Goal: Information Seeking & Learning: Learn about a topic

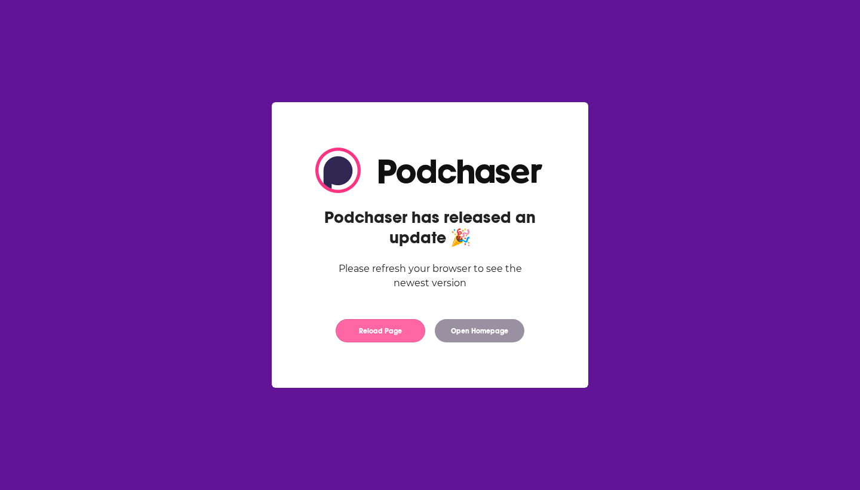
click at [378, 329] on button "Reload Page" at bounding box center [381, 330] width 90 height 23
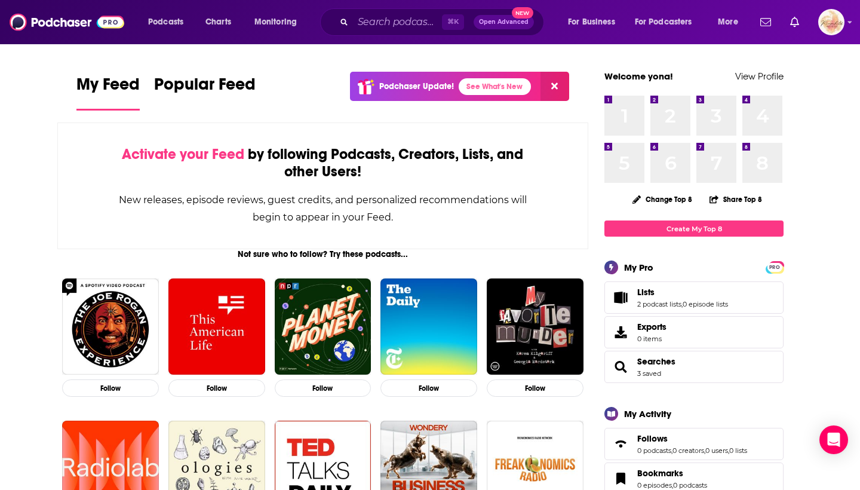
click at [658, 287] on link "Lists" at bounding box center [683, 292] width 91 height 11
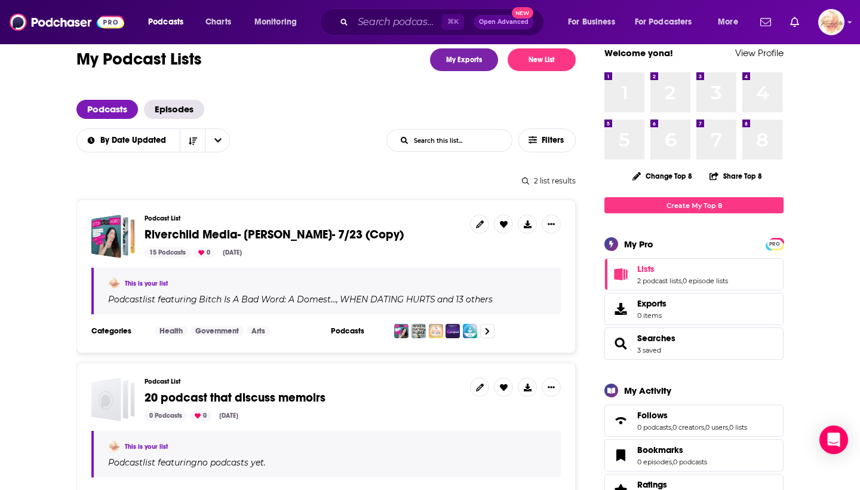
scroll to position [73, 0]
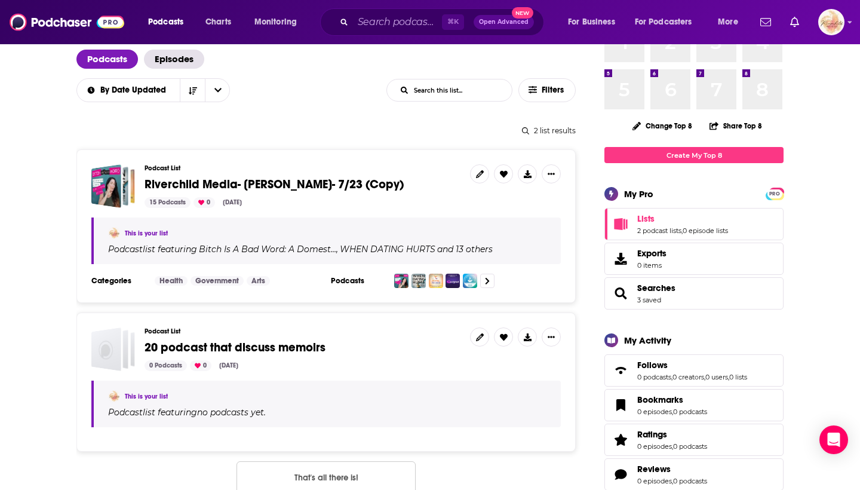
click at [235, 244] on div "Podcast list featuring Bitch Is A Bad Word: A Domest… , WHEN DATING HURTS and 1…" at bounding box center [327, 249] width 439 height 11
click at [554, 172] on icon "Show More Button" at bounding box center [551, 173] width 7 height 7
click at [338, 246] on link "WHEN DATING HURTS" at bounding box center [386, 249] width 97 height 10
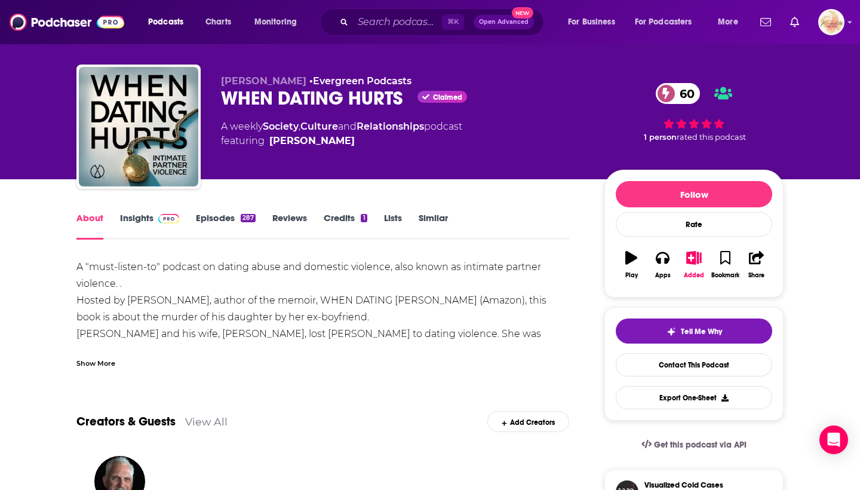
scroll to position [14, 0]
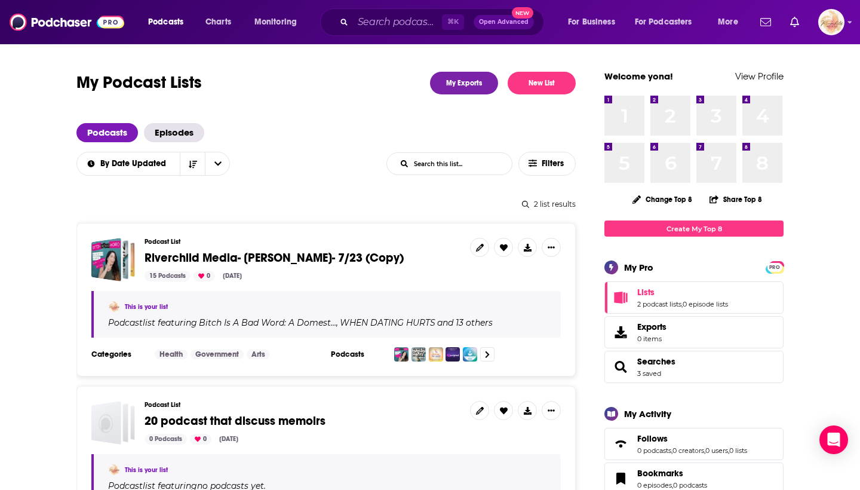
scroll to position [84, 0]
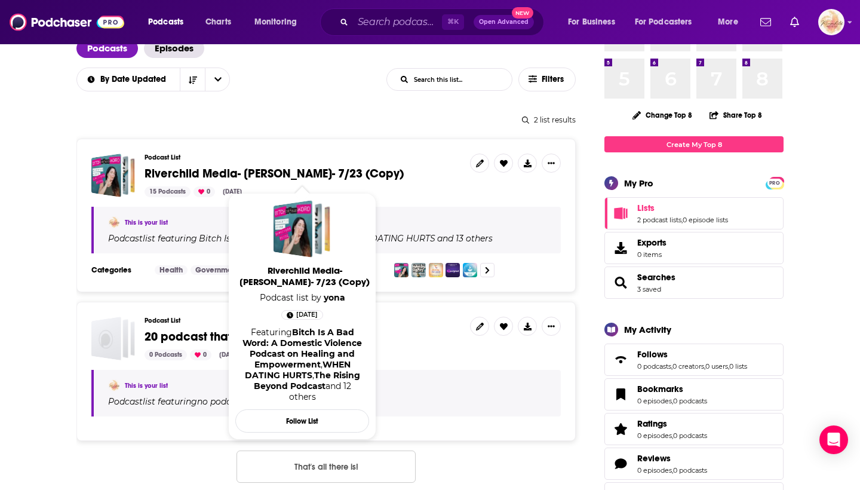
click at [236, 174] on span "Riverchild Media- [PERSON_NAME]- 7/23 (Copy)" at bounding box center [274, 173] width 259 height 15
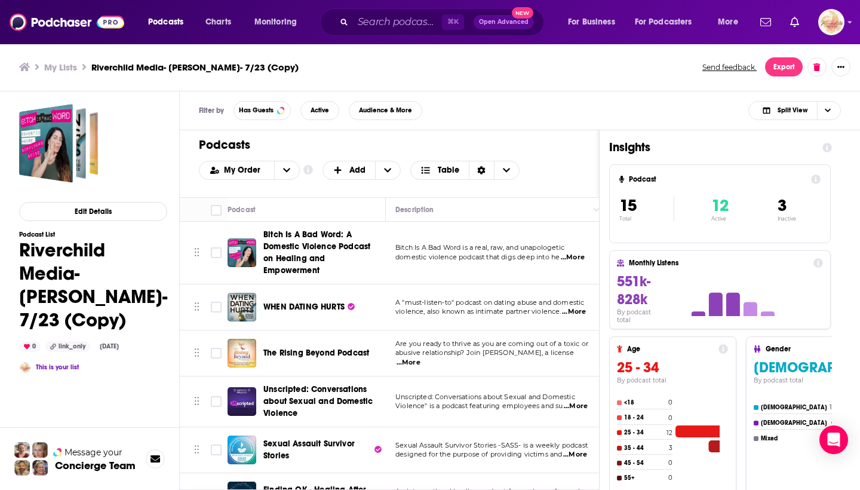
scroll to position [87, 0]
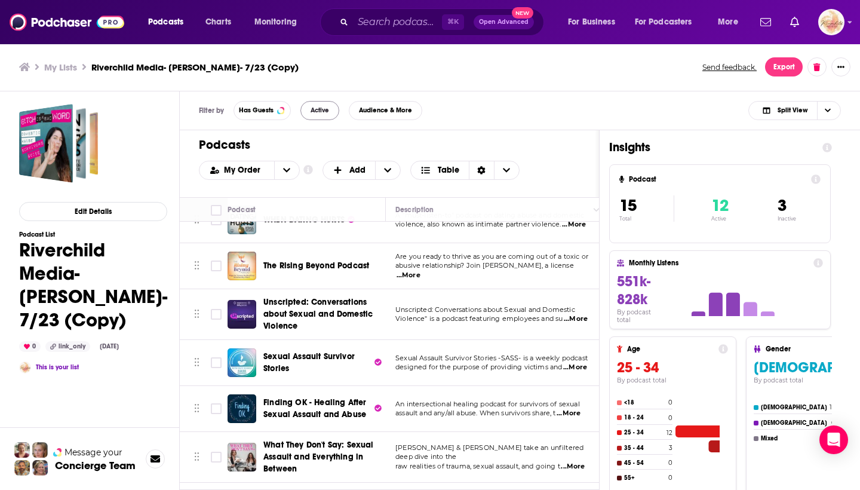
click at [321, 109] on span "Active" at bounding box center [320, 110] width 19 height 7
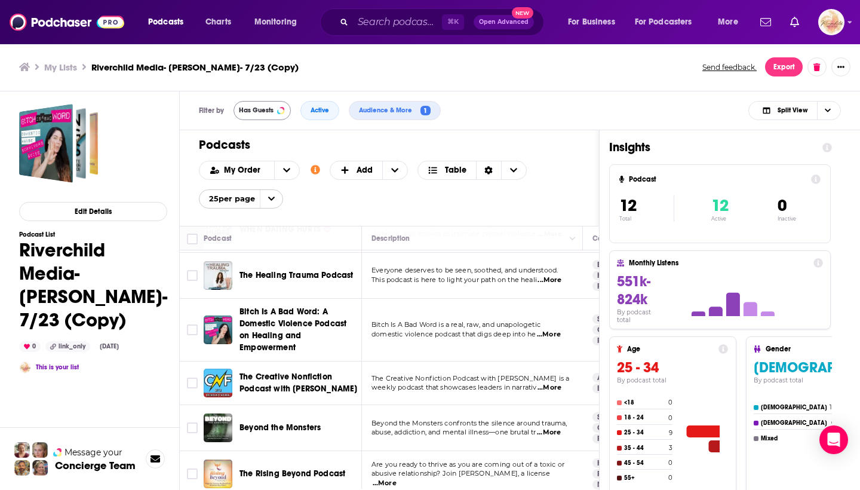
click at [258, 107] on span "Has Guests" at bounding box center [256, 110] width 35 height 7
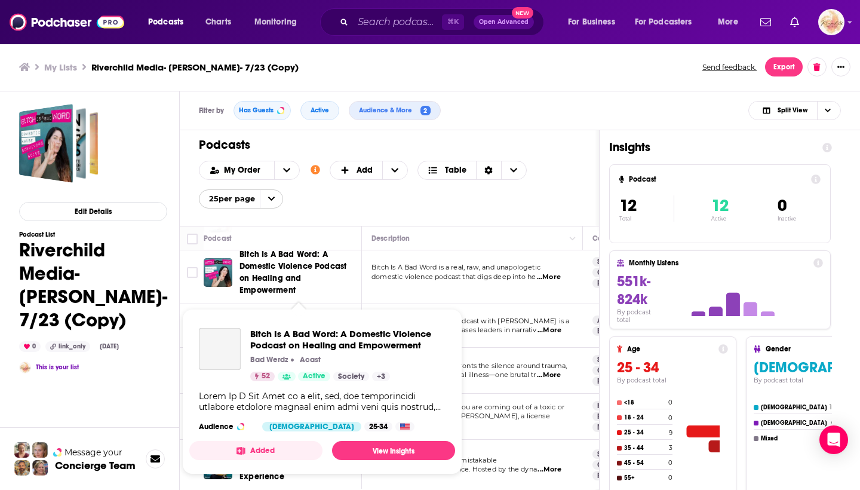
click at [289, 269] on span "Bitch Is A Bad Word: A Domestic Violence Podcast on Healing and Empowerment" at bounding box center [293, 272] width 107 height 46
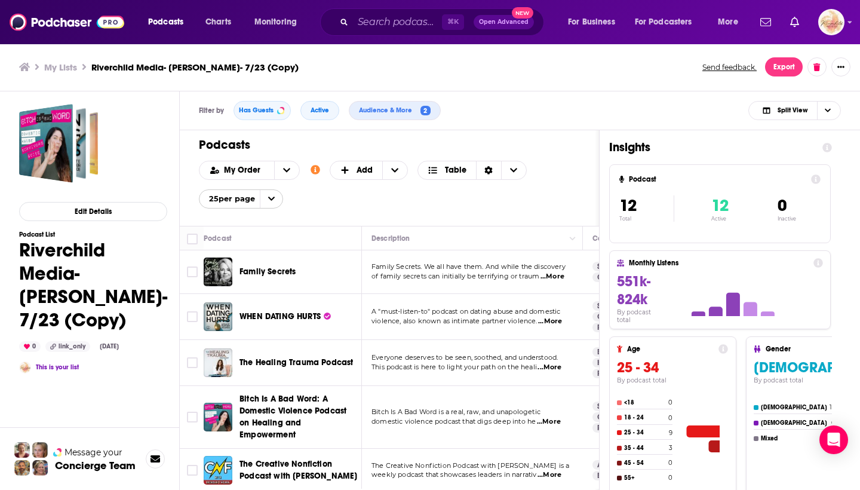
click at [282, 322] on span "WHEN DATING HURTS" at bounding box center [280, 317] width 81 height 12
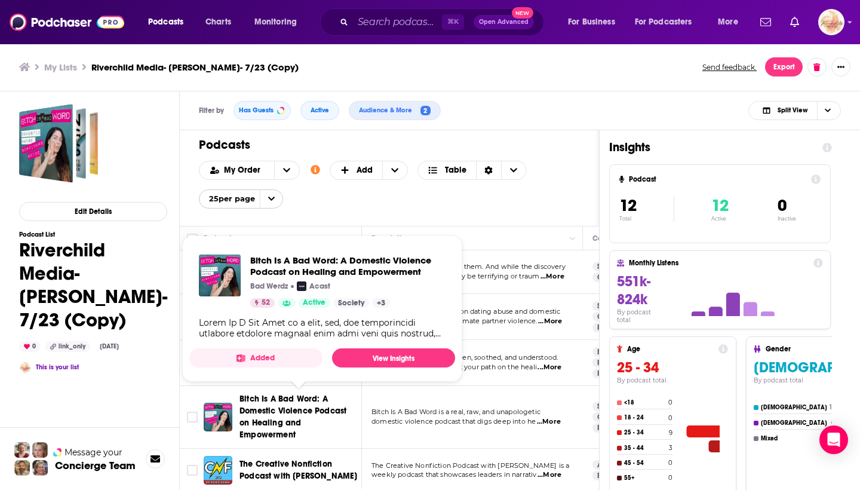
click at [268, 423] on span "Bitch Is A Bad Word: A Domestic Violence Podcast on Healing and Empowerment" at bounding box center [293, 417] width 107 height 46
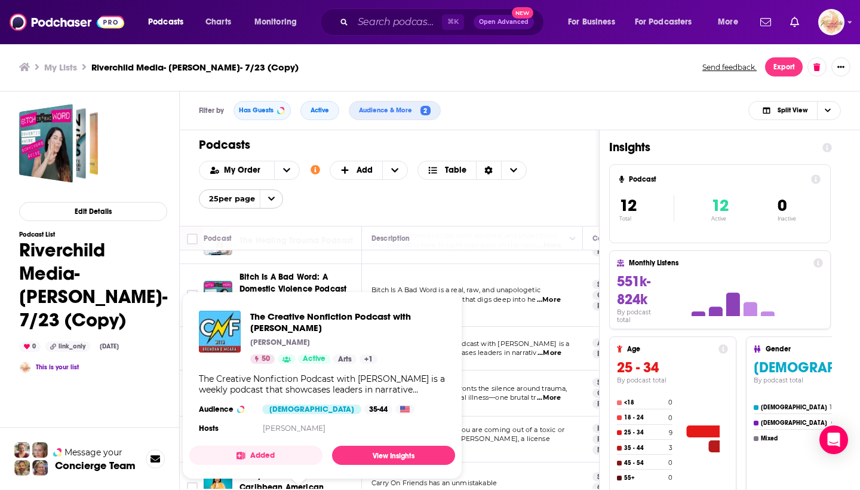
scroll to position [151, 0]
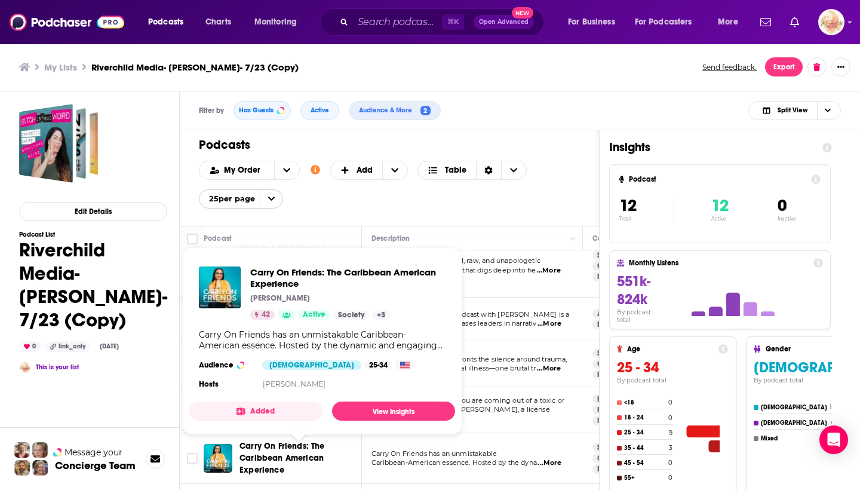
click at [269, 462] on span "Carry On Friends: The Caribbean American Experience" at bounding box center [282, 458] width 85 height 34
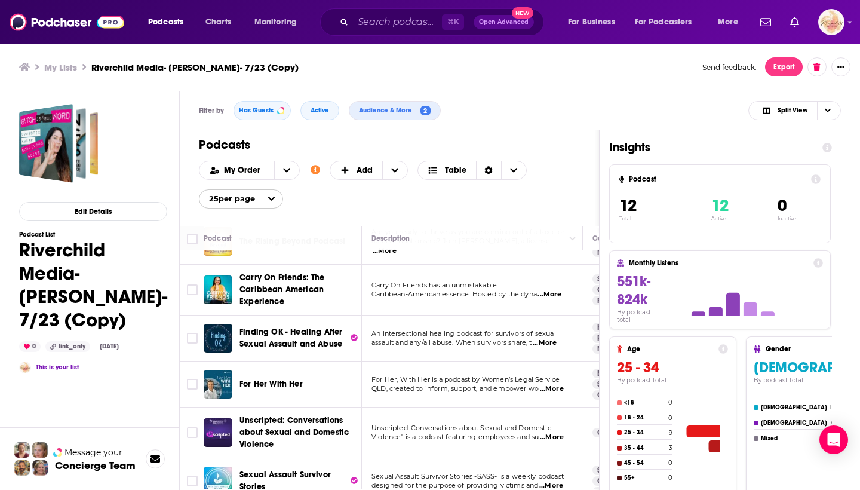
scroll to position [342, 0]
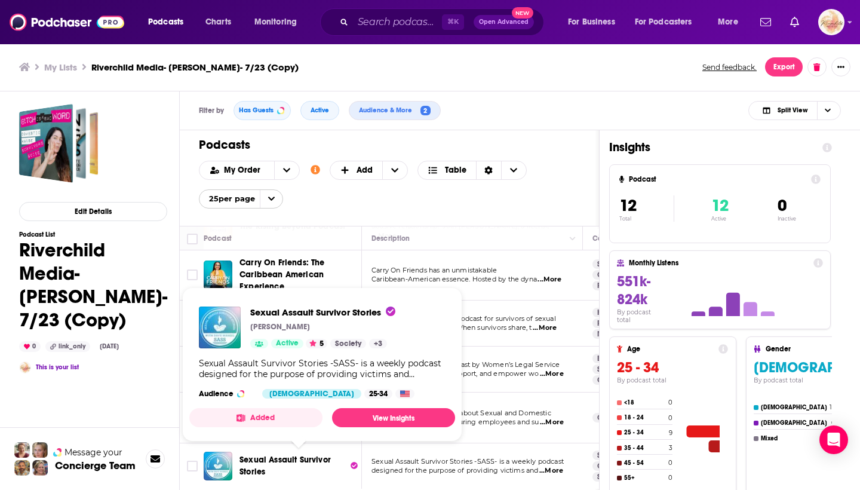
click at [277, 471] on span "Sexual Assault Survivor Stories" at bounding box center [294, 466] width 108 height 24
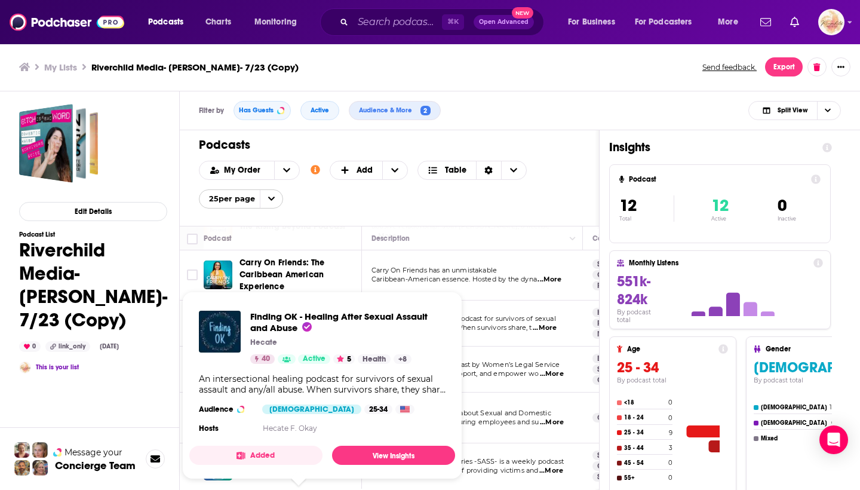
scroll to position [342, 0]
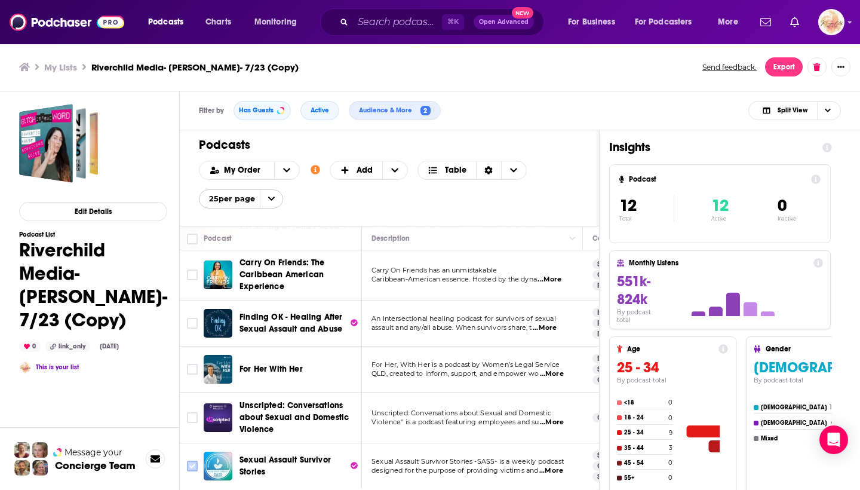
click at [194, 461] on input "Toggle select row" at bounding box center [192, 466] width 11 height 11
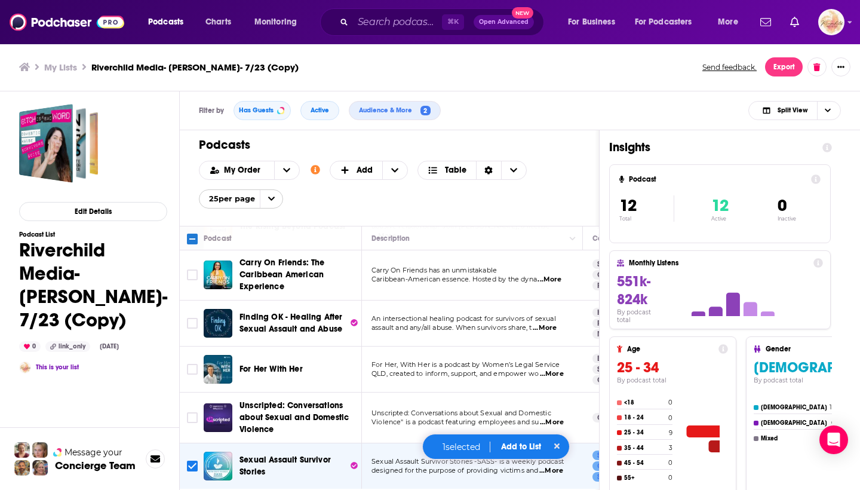
scroll to position [0, 0]
click at [848, 168] on div "Filter by Has Guests Active Audience & More 2 Split View Podcasts Add My Order …" at bounding box center [520, 339] width 681 height 497
click at [392, 168] on icon "+ Add" at bounding box center [394, 170] width 7 height 8
click at [393, 169] on icon "+ Add" at bounding box center [394, 170] width 7 height 8
click at [286, 168] on icon "open menu" at bounding box center [286, 170] width 7 height 8
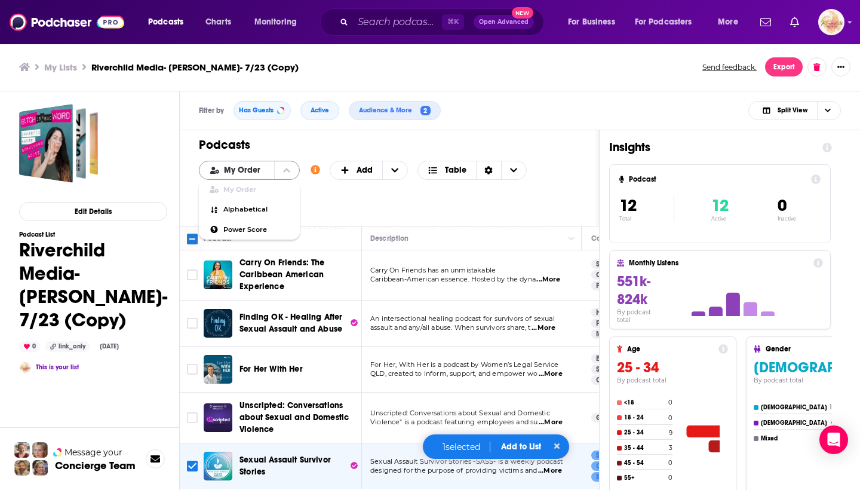
click at [286, 169] on icon "close menu" at bounding box center [286, 170] width 7 height 4
click at [284, 168] on icon "open menu" at bounding box center [286, 170] width 7 height 8
click at [244, 226] on span "Power Score" at bounding box center [256, 229] width 67 height 7
click at [559, 447] on icon at bounding box center [557, 446] width 6 height 6
checkbox input "false"
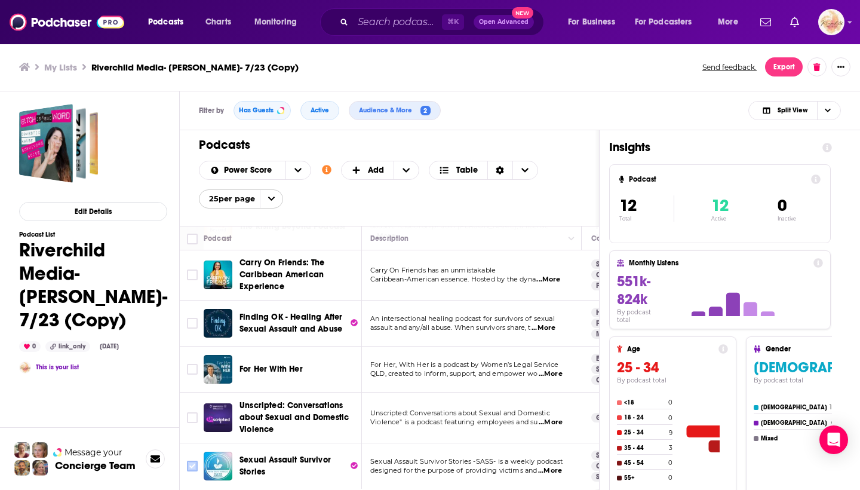
click at [186, 472] on icon "Toggle select row" at bounding box center [192, 466] width 14 height 14
click at [833, 148] on div "Insights Podcast 12 Total 12 Active 0 Inactive Monthly Listens 551k-824k By pod…" at bounding box center [721, 359] width 242 height 458
click at [832, 148] on icon at bounding box center [828, 148] width 10 height 10
click at [624, 144] on h1 "Insights" at bounding box center [711, 147] width 204 height 15
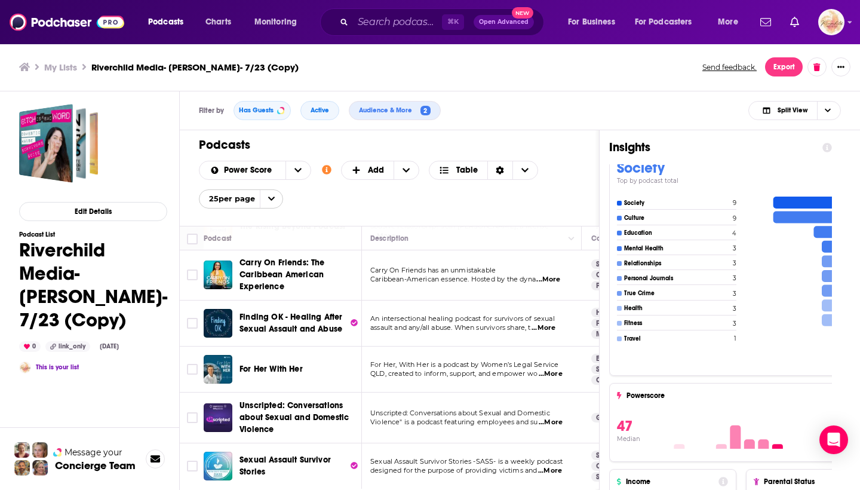
scroll to position [397, 0]
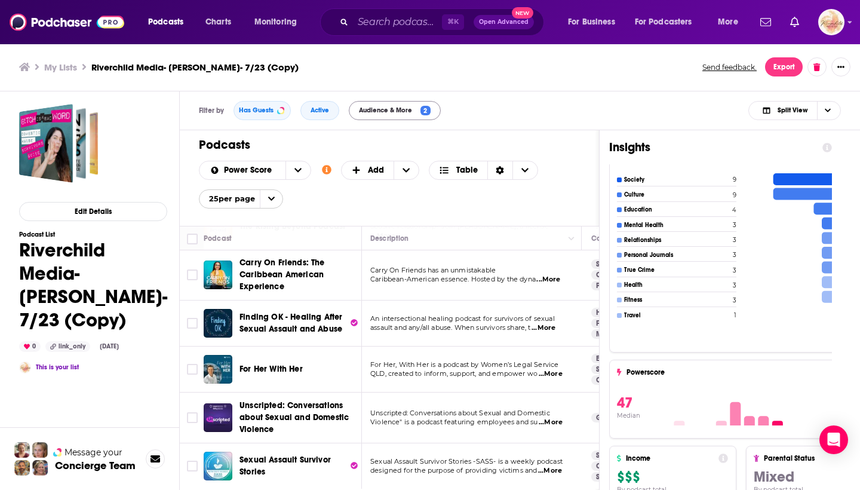
click at [425, 107] on span "2" at bounding box center [426, 111] width 10 height 10
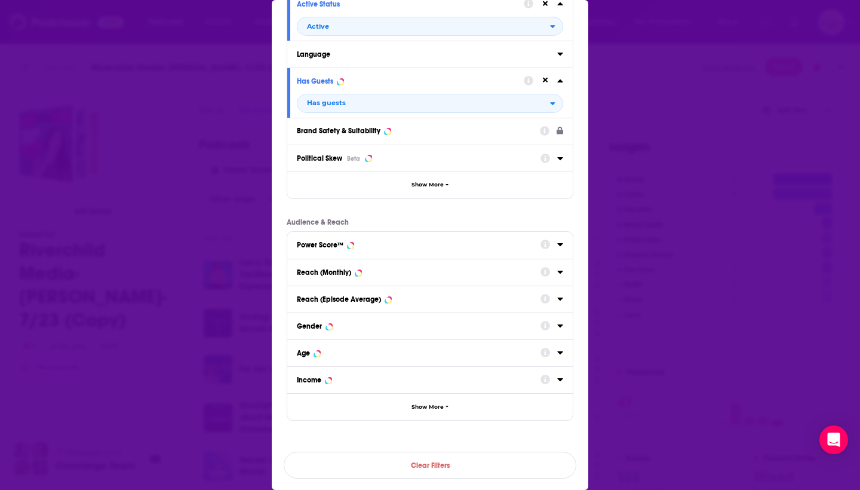
scroll to position [0, 0]
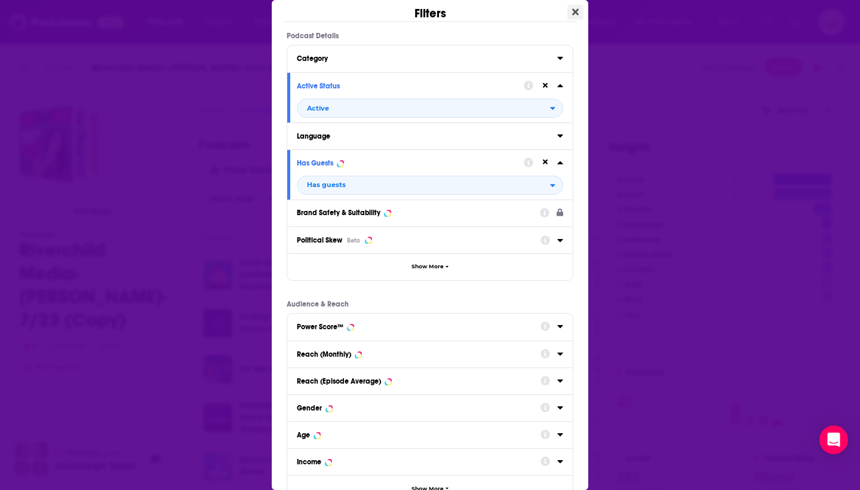
click at [578, 12] on icon "Close" at bounding box center [575, 12] width 7 height 10
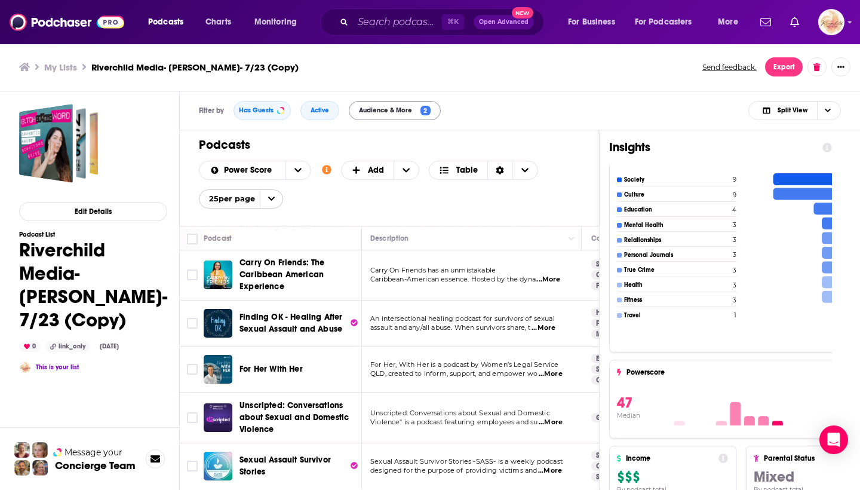
click at [390, 109] on span "Audience & More" at bounding box center [388, 110] width 58 height 7
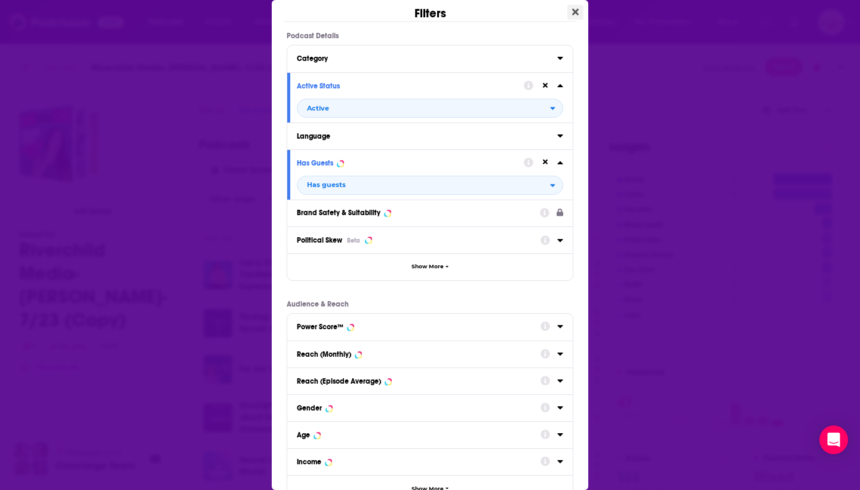
click at [575, 12] on icon "Close" at bounding box center [575, 12] width 7 height 7
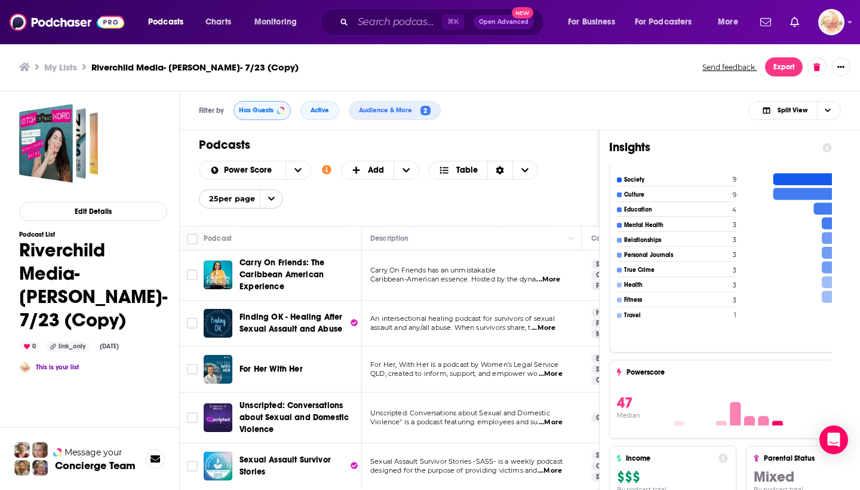
click at [258, 107] on span "Has Guests" at bounding box center [256, 110] width 35 height 7
click at [258, 105] on button "Has Guests" at bounding box center [262, 110] width 57 height 19
click at [835, 146] on div "Insights Podcast 12 Total 12 Active 0 Inactive Monthly Listens 551k-824k By pod…" at bounding box center [721, 359] width 242 height 458
click at [834, 146] on div "Insights Podcast 12 Total 12 Active 0 Inactive Monthly Listens 551k-824k By pod…" at bounding box center [721, 359] width 242 height 458
click at [785, 109] on span "Split View" at bounding box center [793, 110] width 30 height 7
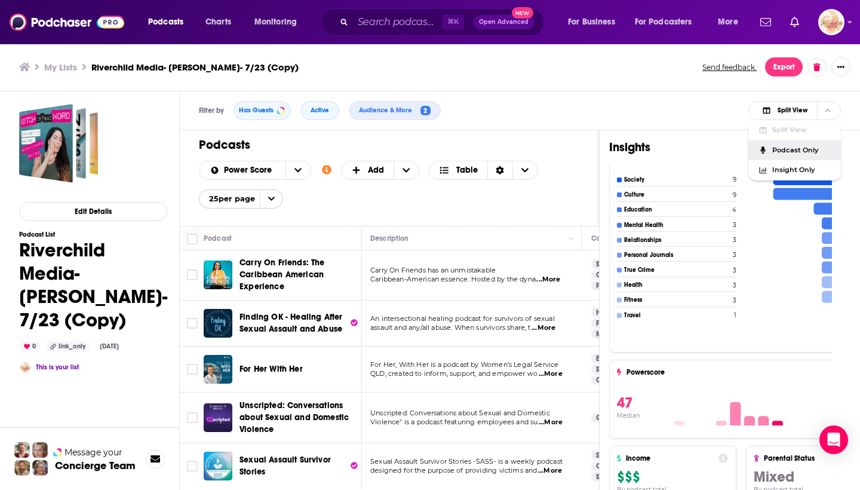
click at [790, 156] on div "Podcast Only" at bounding box center [795, 150] width 93 height 20
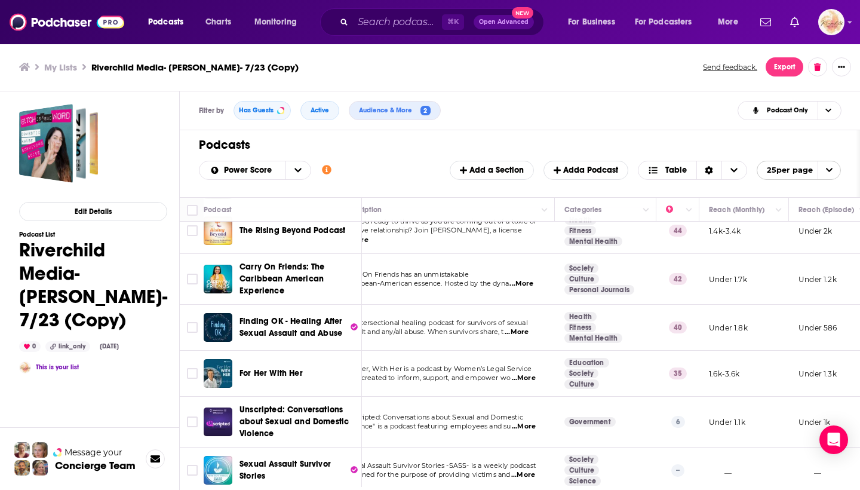
scroll to position [315, 28]
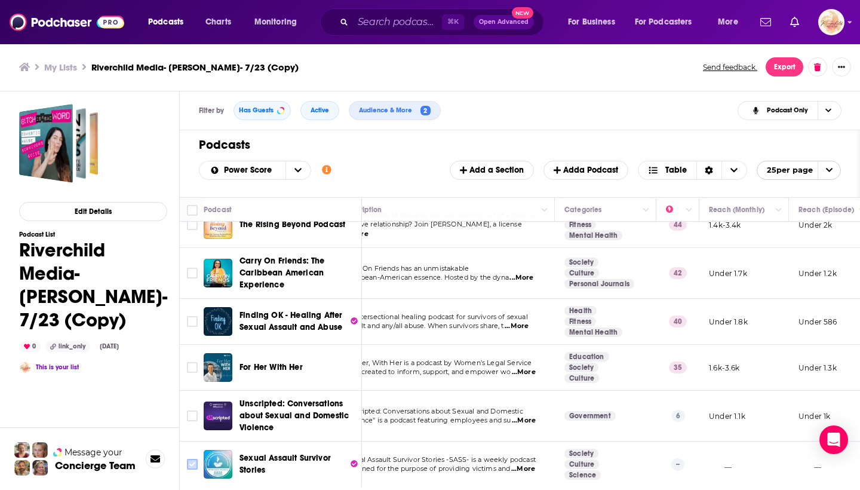
click at [194, 458] on icon "Toggle select row" at bounding box center [192, 464] width 14 height 14
click at [191, 461] on input "Toggle select row" at bounding box center [192, 464] width 11 height 11
checkbox input "true"
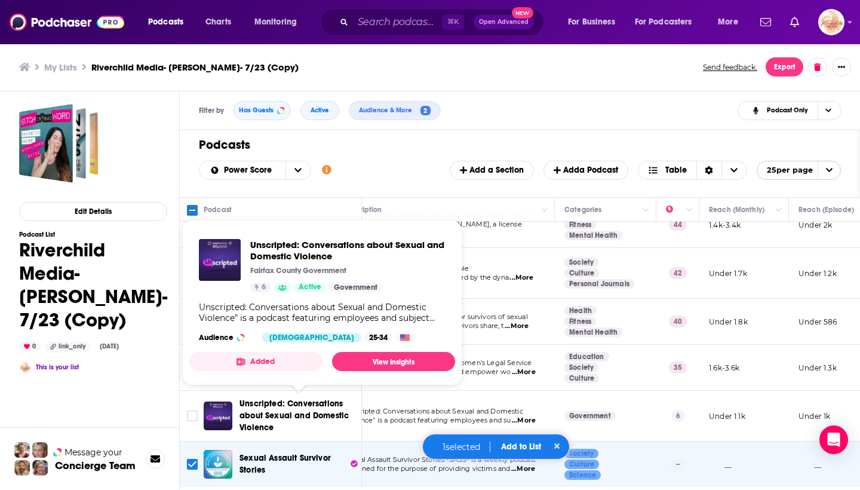
scroll to position [0, 0]
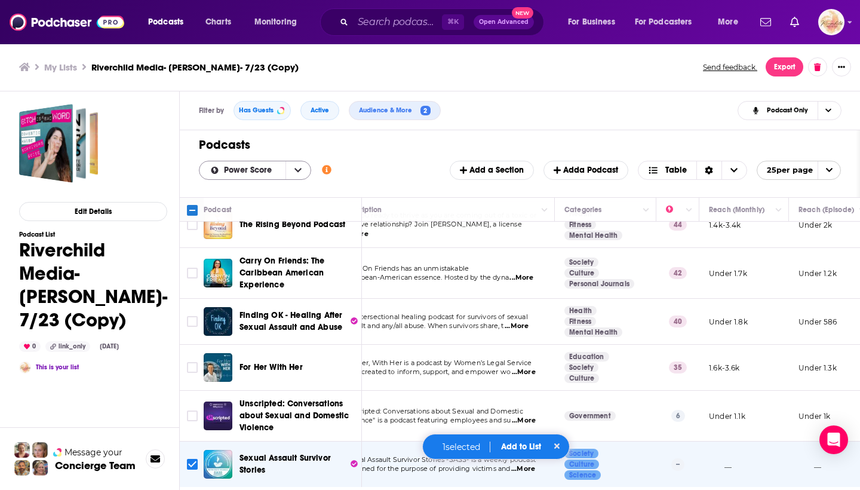
click at [298, 171] on icon "open menu" at bounding box center [298, 170] width 7 height 4
click at [298, 172] on icon "close menu" at bounding box center [298, 170] width 7 height 8
click at [736, 169] on icon "Choose View" at bounding box center [734, 170] width 7 height 4
click at [735, 168] on icon "Choose View" at bounding box center [734, 170] width 7 height 8
click at [656, 172] on icon "Choose View" at bounding box center [653, 170] width 11 height 8
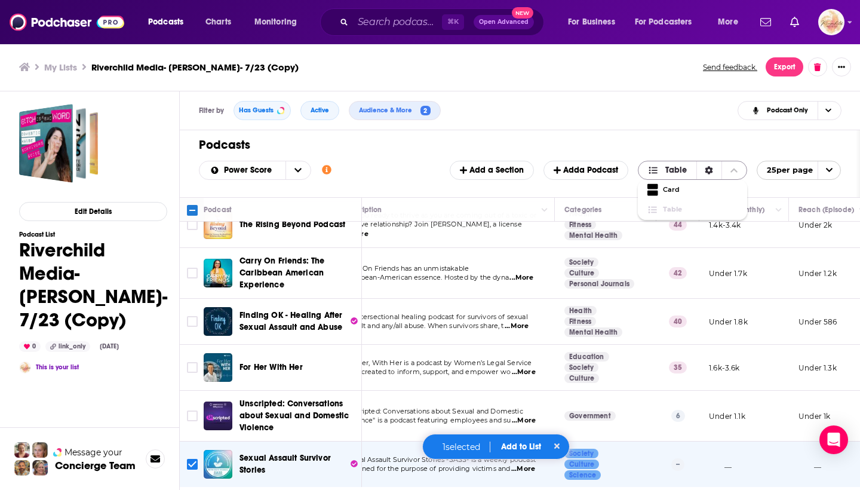
click at [657, 173] on icon "Choose View" at bounding box center [653, 170] width 11 height 8
click at [817, 71] on button at bounding box center [817, 66] width 19 height 19
click at [669, 97] on div "Filter by Has Guests Active Audience & More 2 Podcast Only" at bounding box center [520, 110] width 681 height 39
click at [843, 66] on icon "Show More Button" at bounding box center [841, 66] width 7 height 7
click at [589, 114] on div "Filter by Has Guests Active Audience & More 2 Podcast Only" at bounding box center [520, 110] width 681 height 39
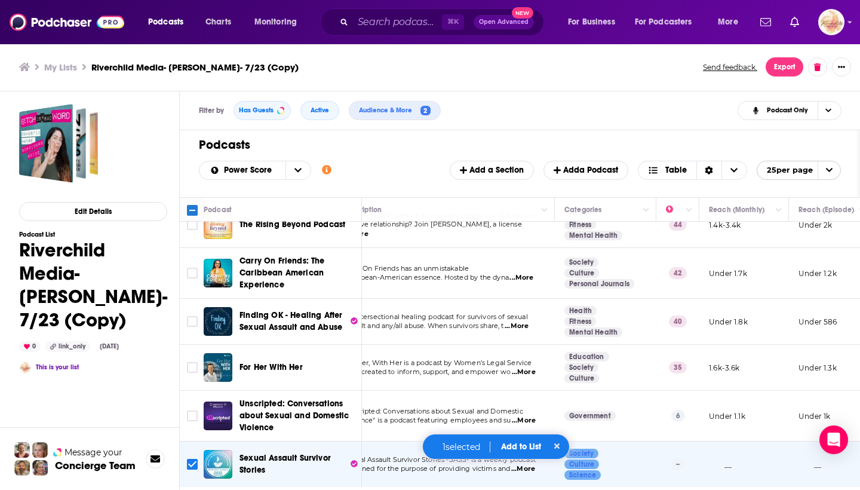
click at [383, 159] on div "Podcasts Add Power Score Customize Your List Order Select the “My Order” sort a…" at bounding box center [520, 163] width 681 height 67
click at [317, 111] on span "Active" at bounding box center [320, 110] width 19 height 7
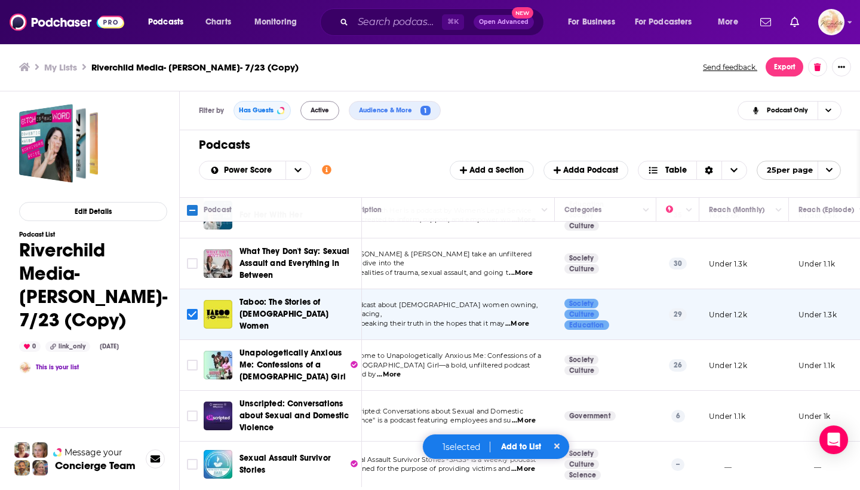
click at [326, 108] on span "Active" at bounding box center [320, 110] width 19 height 7
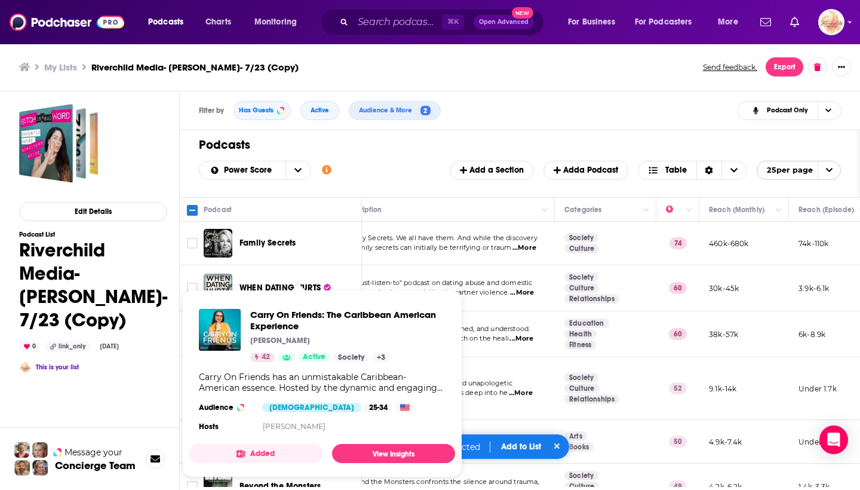
scroll to position [0, 28]
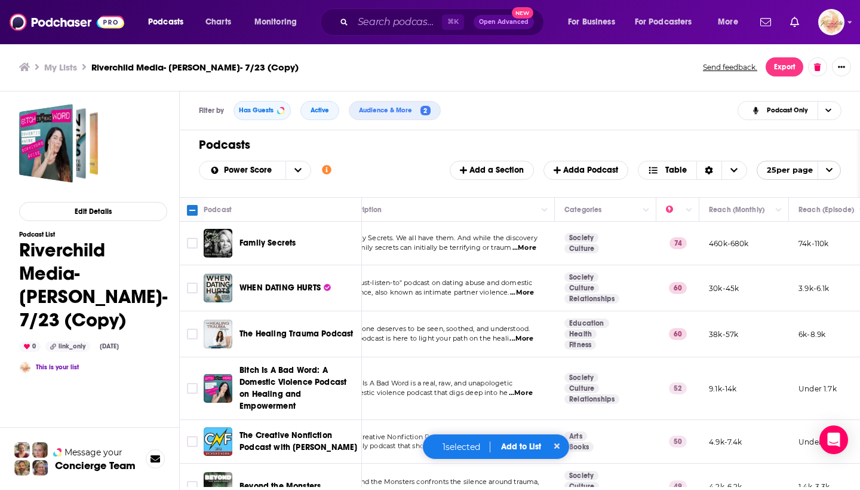
click at [446, 131] on div "Podcasts Add Power Score Customize Your List Order Select the “My Order” sort a…" at bounding box center [520, 163] width 681 height 67
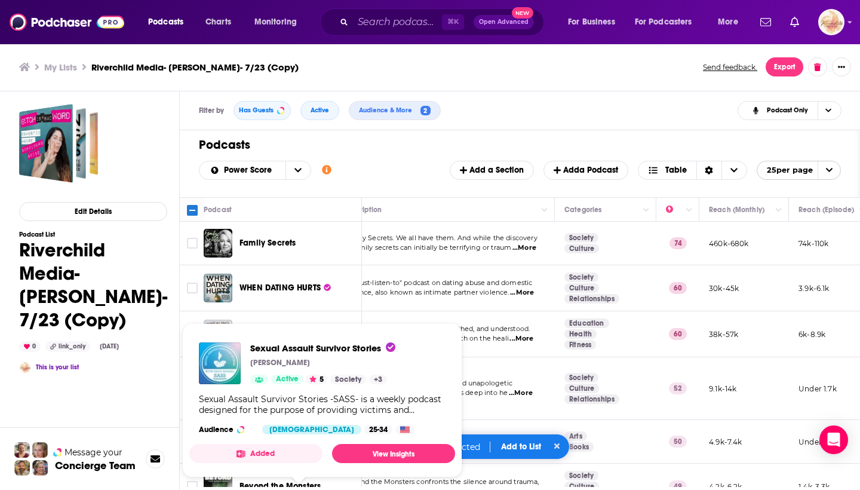
click at [399, 179] on div "Power Score Customize Your List Order Select the “My Order” sort and remove all…" at bounding box center [520, 170] width 642 height 19
